Goal: Task Accomplishment & Management: Use online tool/utility

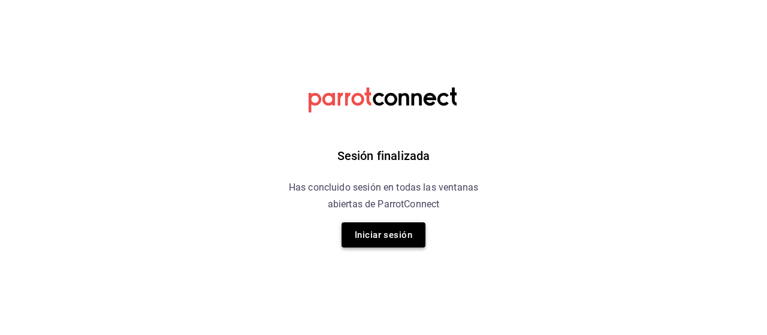
click at [368, 238] on button "Iniciar sesión" at bounding box center [384, 234] width 84 height 25
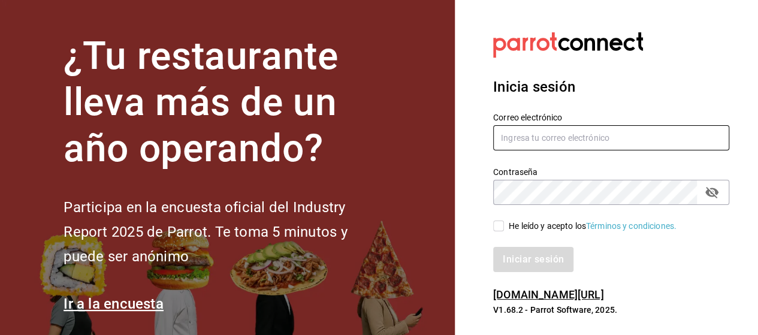
type input "[EMAIL_ADDRESS][PERSON_NAME][DOMAIN_NAME]"
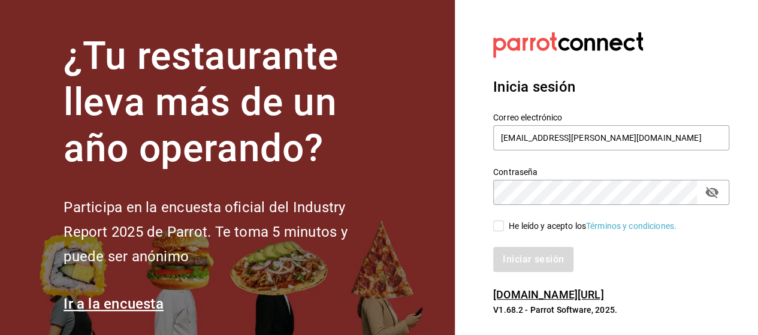
click at [493, 227] on input "He leído y acepto los Términos y condiciones." at bounding box center [498, 226] width 11 height 11
checkbox input "true"
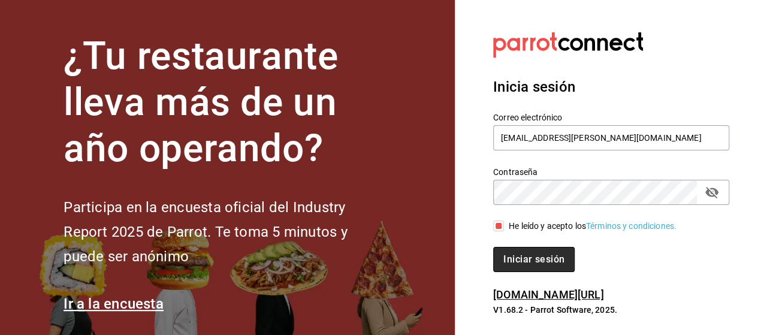
click at [520, 258] on button "Iniciar sesión" at bounding box center [534, 259] width 82 height 25
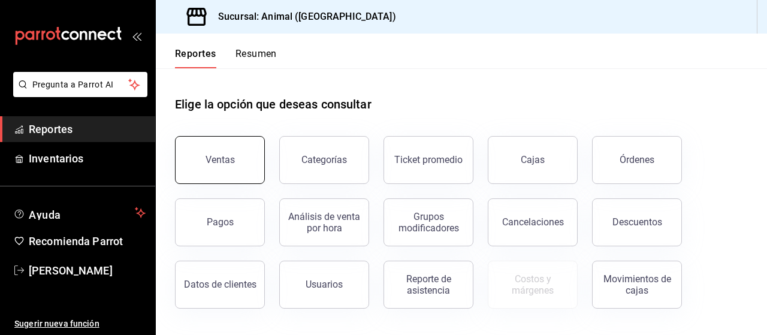
click at [257, 153] on button "Ventas" at bounding box center [220, 160] width 90 height 48
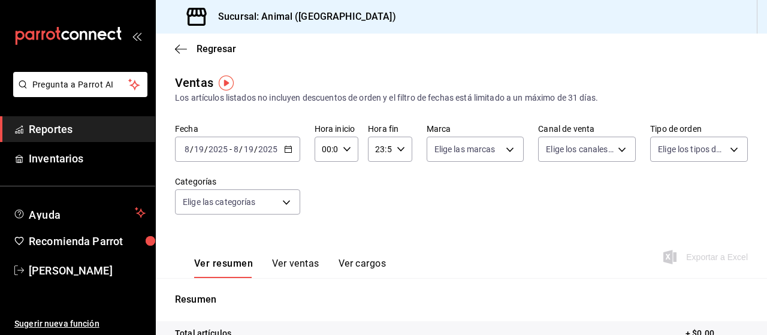
click at [290, 156] on div "[DATE] [DATE] - [DATE] [DATE]" at bounding box center [237, 149] width 125 height 25
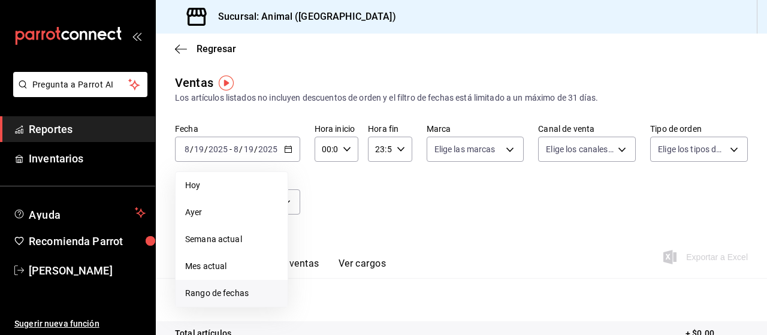
click at [214, 284] on li "Rango de fechas" at bounding box center [232, 293] width 112 height 27
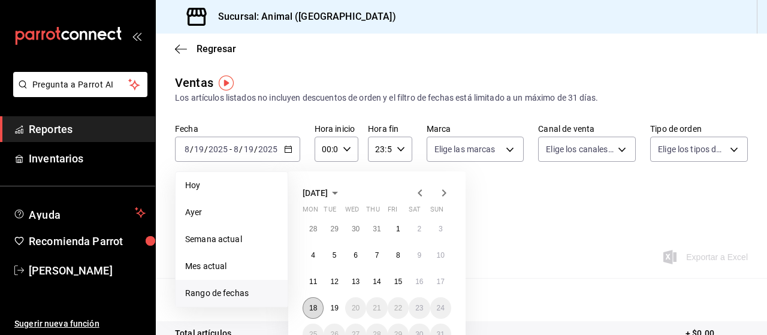
click at [319, 304] on button "18" at bounding box center [313, 308] width 21 height 22
click at [335, 308] on abbr "19" at bounding box center [334, 308] width 8 height 8
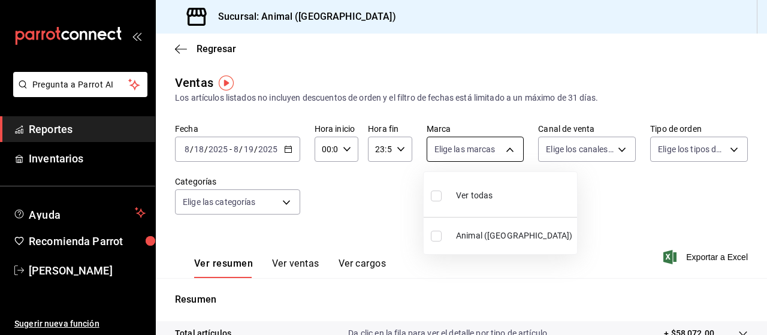
click at [442, 156] on body "Pregunta a Parrot AI Reportes Inventarios Ayuda Recomienda Parrot [PERSON_NAME]…" at bounding box center [383, 167] width 767 height 335
drag, startPoint x: 451, startPoint y: 206, endPoint x: 422, endPoint y: 261, distance: 62.5
click at [422, 261] on div "Ver todas Animal ([GEOGRAPHIC_DATA])" at bounding box center [383, 167] width 767 height 335
drag, startPoint x: 422, startPoint y: 261, endPoint x: 436, endPoint y: 200, distance: 62.2
click at [436, 200] on div "Ver todas Animal ([GEOGRAPHIC_DATA])" at bounding box center [383, 167] width 767 height 335
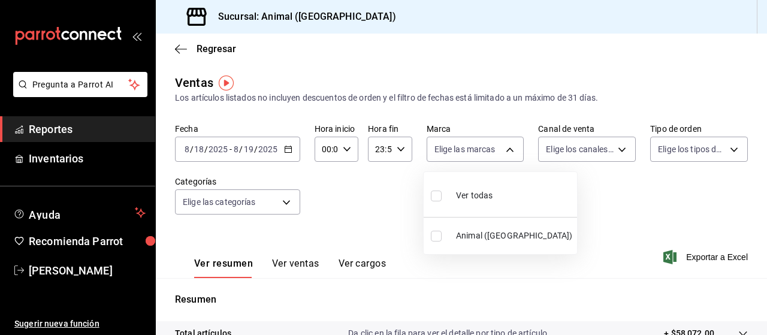
click at [436, 200] on input "checkbox" at bounding box center [436, 196] width 11 height 11
checkbox input "true"
type input "96838179-8fbb-4073-aae3-1789726318c8"
checkbox input "true"
click at [550, 150] on div at bounding box center [383, 167] width 767 height 335
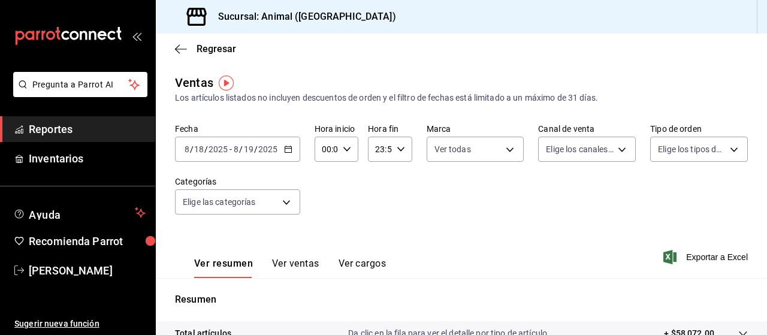
click at [550, 150] on body "Pregunta a Parrot AI Reportes Inventarios Ayuda Recomienda Parrot [PERSON_NAME]…" at bounding box center [383, 167] width 767 height 335
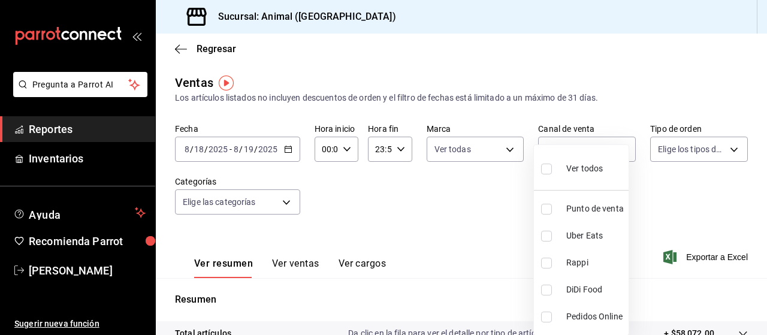
click at [544, 165] on input "checkbox" at bounding box center [546, 169] width 11 height 11
checkbox input "true"
type input "PARROT,UBER_EATS,RAPPI,DIDI_FOOD,ONLINE"
checkbox input "true"
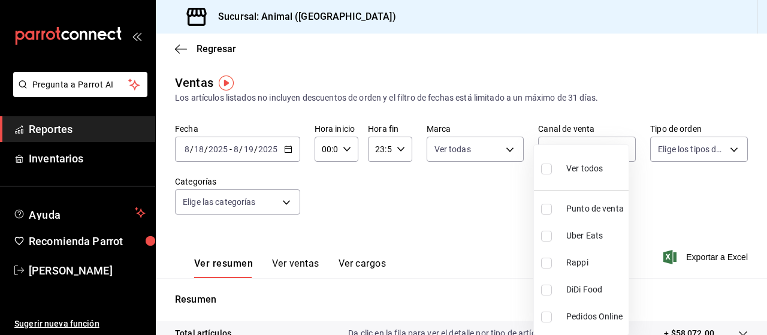
checkbox input "true"
click at [664, 147] on div at bounding box center [383, 167] width 767 height 335
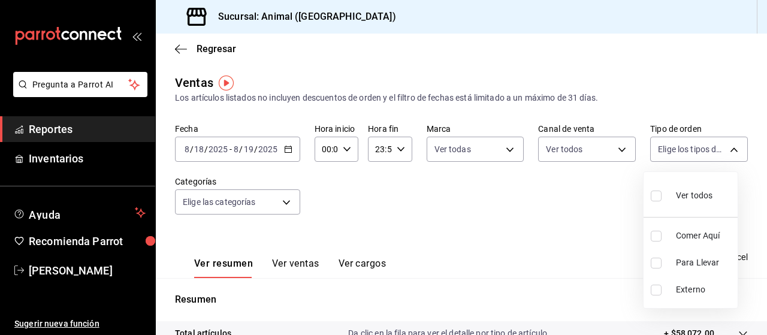
click at [664, 147] on body "Pregunta a Parrot AI Reportes Inventarios Ayuda Recomienda Parrot [PERSON_NAME]…" at bounding box center [383, 167] width 767 height 335
click at [656, 191] on input "checkbox" at bounding box center [656, 196] width 11 height 11
checkbox input "true"
type input "89cc3392-1a89-49ed-91c4-e66ea58282e1,025cf6ae-25b7-4698-bb98-3d77af74a196,EXTER…"
checkbox input "true"
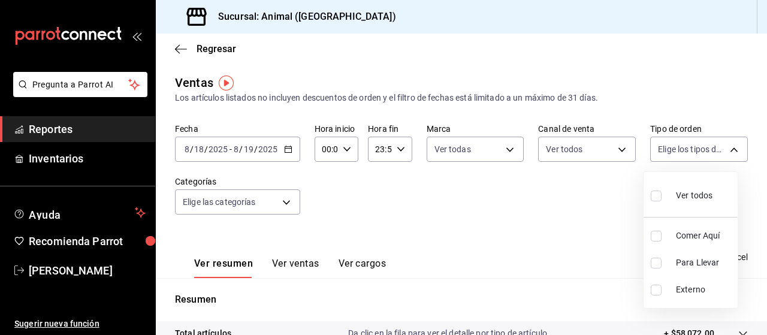
checkbox input "true"
click at [283, 207] on div at bounding box center [383, 167] width 767 height 335
click at [283, 207] on body "Pregunta a Parrot AI Reportes Inventarios Ayuda Recomienda Parrot [PERSON_NAME]…" at bounding box center [383, 167] width 767 height 335
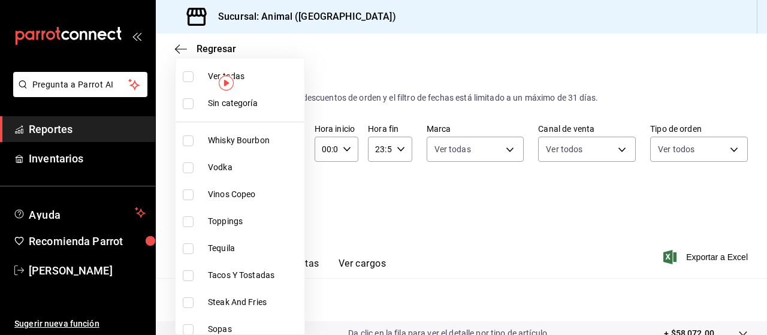
click at [189, 78] on input "checkbox" at bounding box center [188, 76] width 11 height 11
checkbox input "true"
type input "696422f3-042f-4992-a796-20cec1d2addd,ab2f2cdd-2d2d-455a-bd59-969ed93fbee5,5744a…"
checkbox input "true"
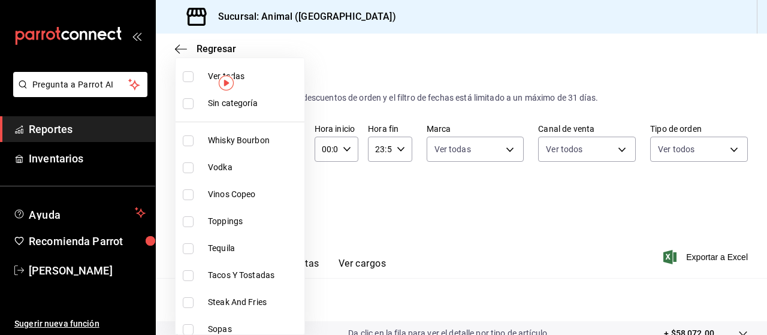
checkbox input "true"
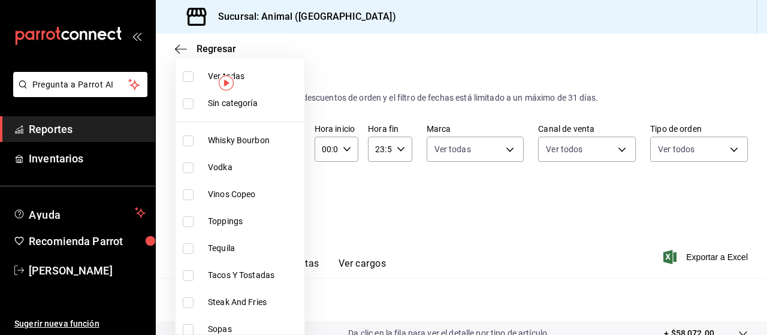
checkbox input "true"
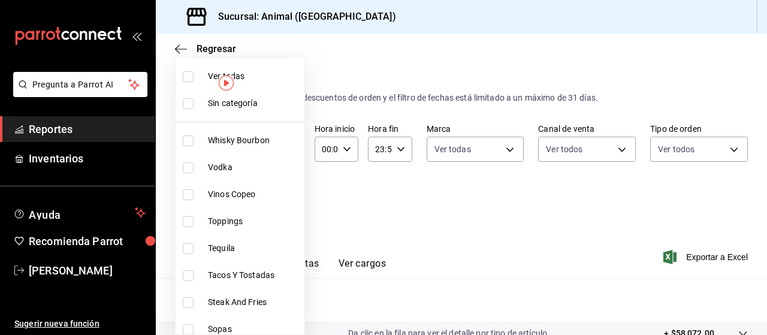
checkbox input "true"
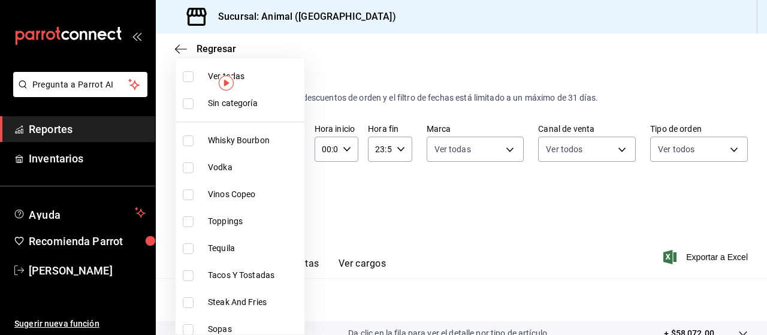
checkbox input "true"
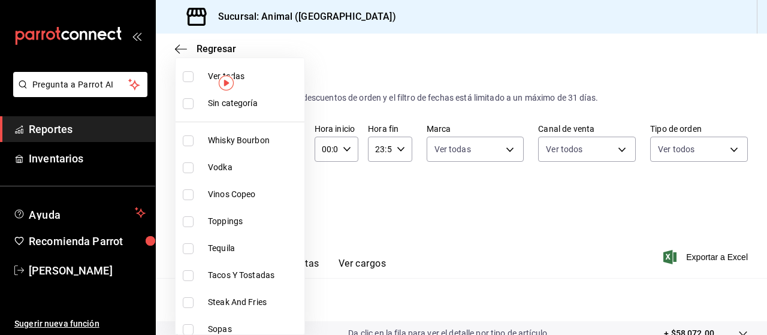
checkbox input "true"
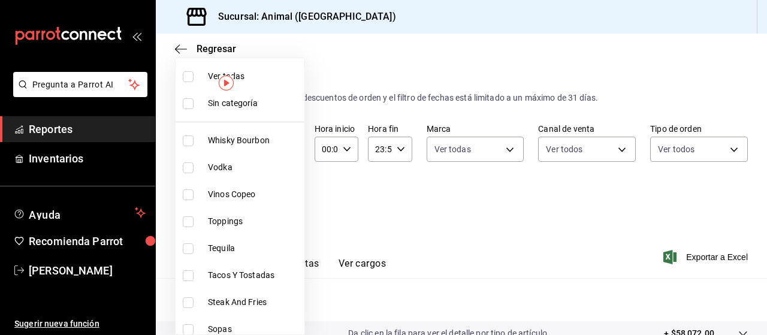
checkbox input "true"
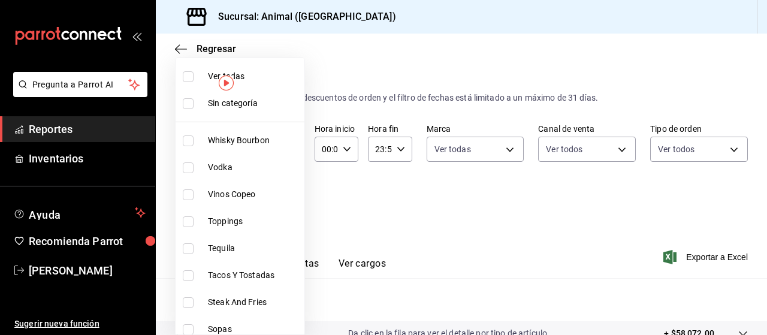
checkbox input "true"
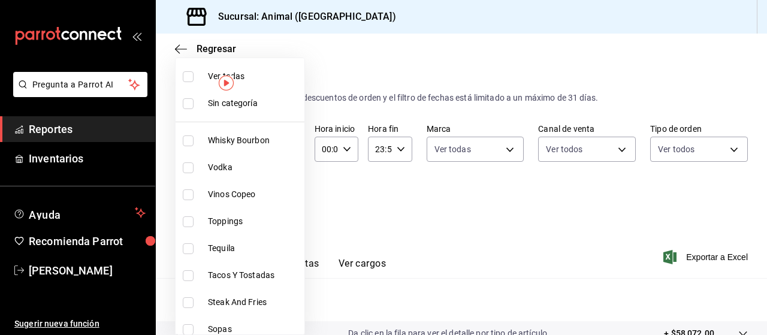
checkbox input "true"
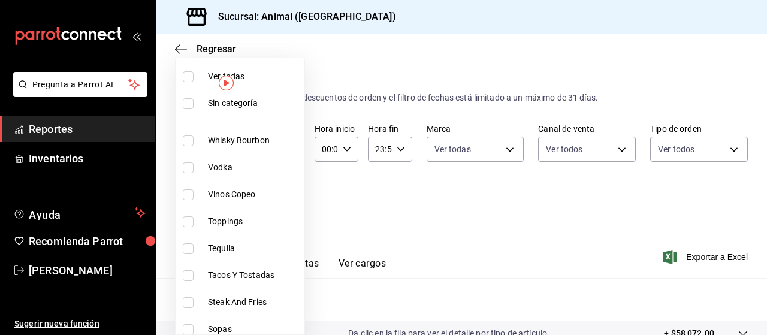
checkbox input "true"
click at [453, 258] on div at bounding box center [383, 167] width 767 height 335
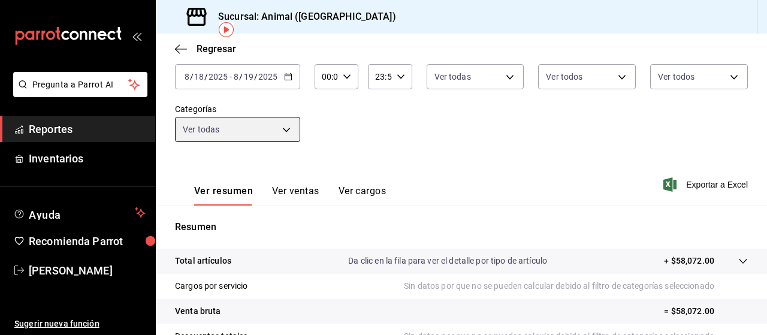
scroll to position [43, 0]
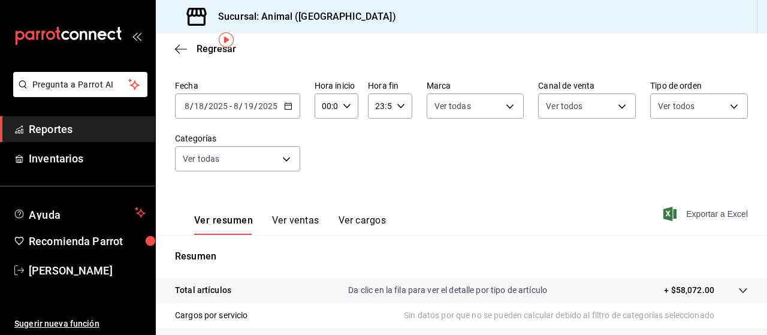
click at [688, 213] on span "Exportar a Excel" at bounding box center [707, 214] width 82 height 14
